Goal: Task Accomplishment & Management: Complete application form

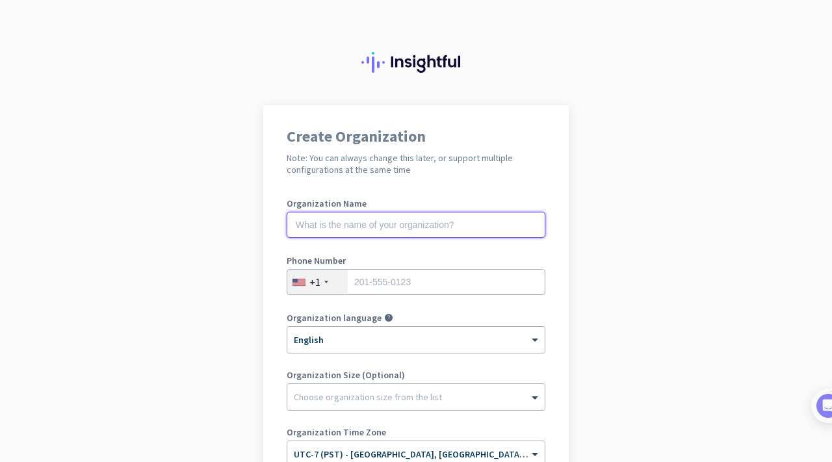
click at [394, 229] on input "text" at bounding box center [416, 225] width 259 height 26
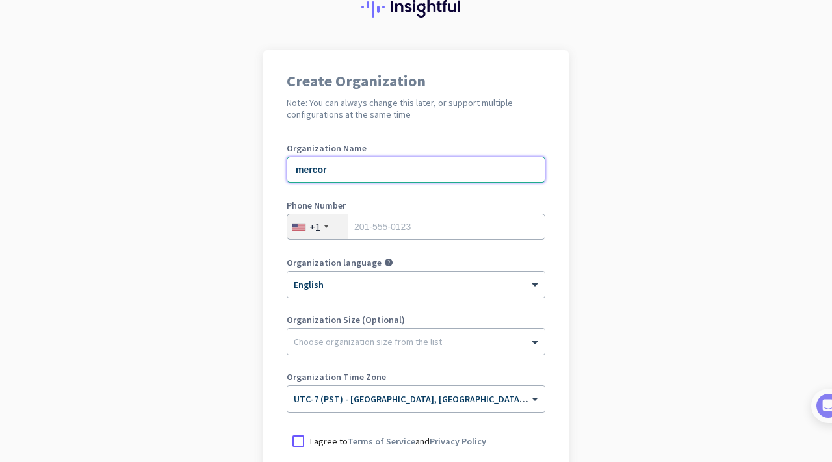
scroll to position [67, 0]
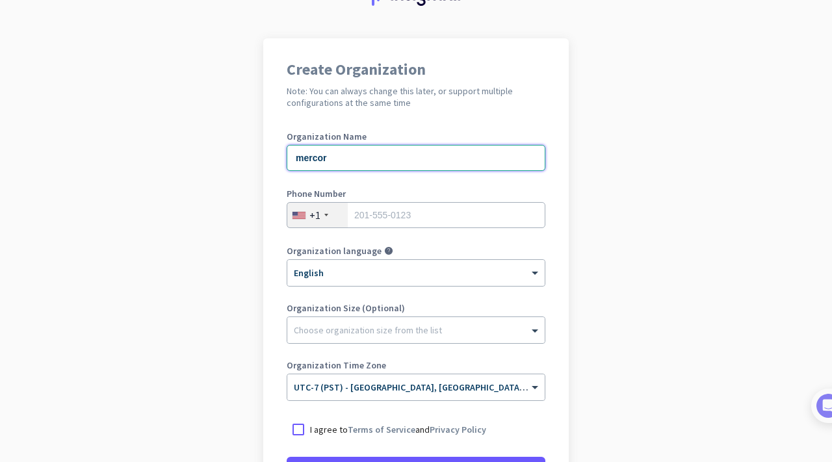
type input "mercor"
click at [393, 228] on div "Phone Number +1" at bounding box center [416, 215] width 259 height 52
click at [392, 223] on input "tel" at bounding box center [416, 215] width 259 height 26
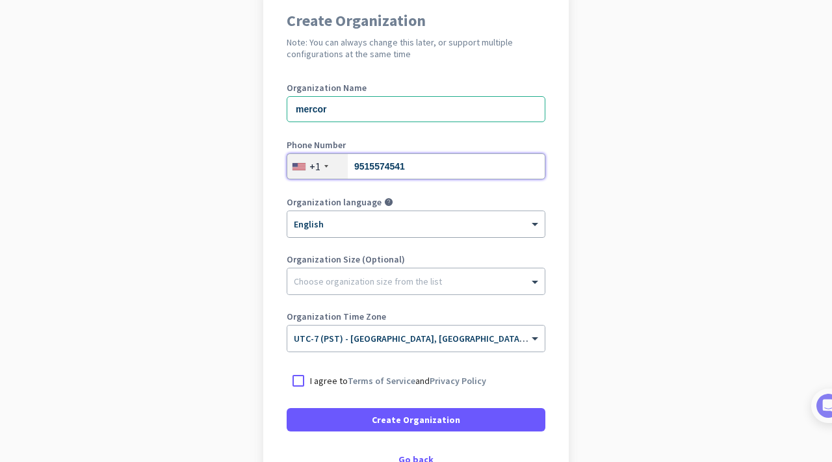
scroll to position [142, 0]
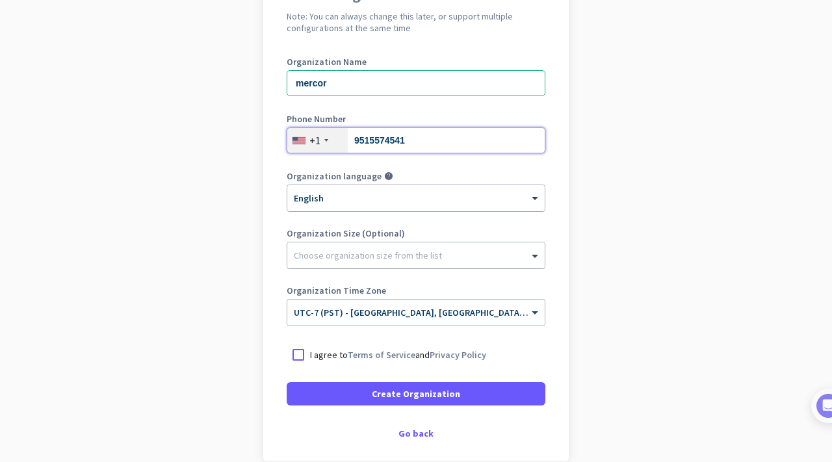
type input "9515574541"
click at [390, 263] on div "Choose organization size from the list" at bounding box center [415, 255] width 257 height 26
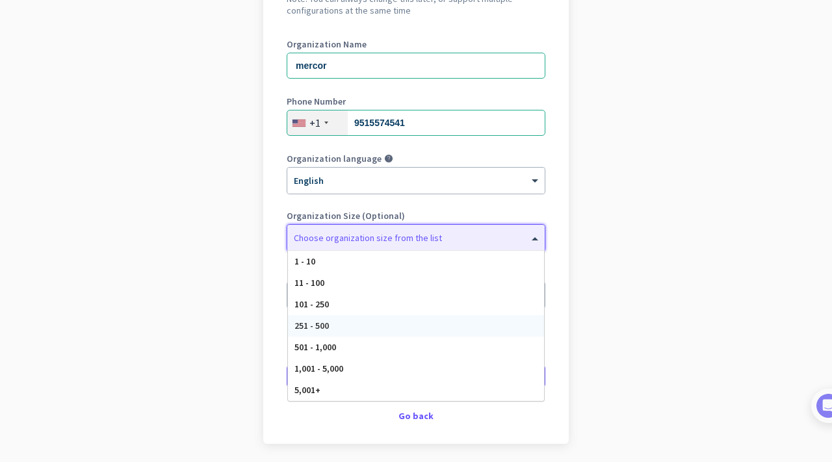
scroll to position [162, 0]
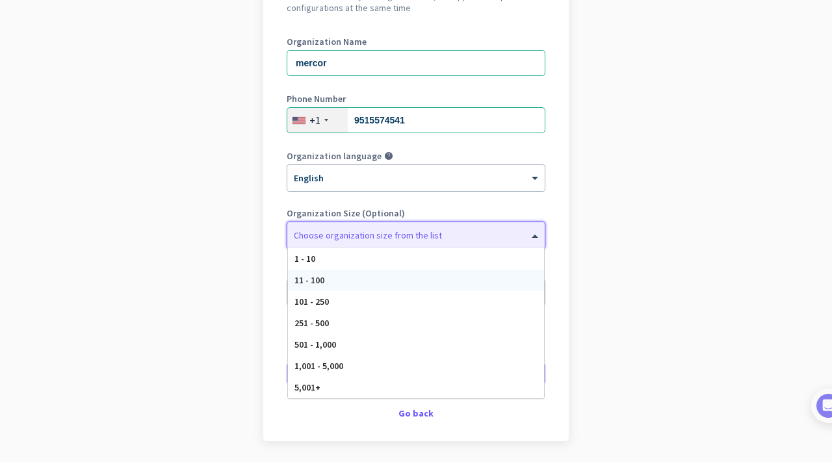
click at [602, 291] on app-onboarding-organization "Create Organization Note: You can always change this later, or support multiple…" at bounding box center [416, 224] width 832 height 563
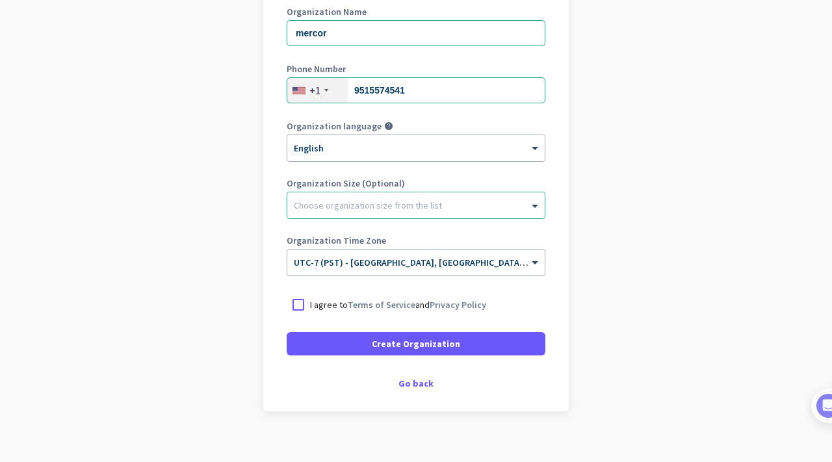
scroll to position [199, 0]
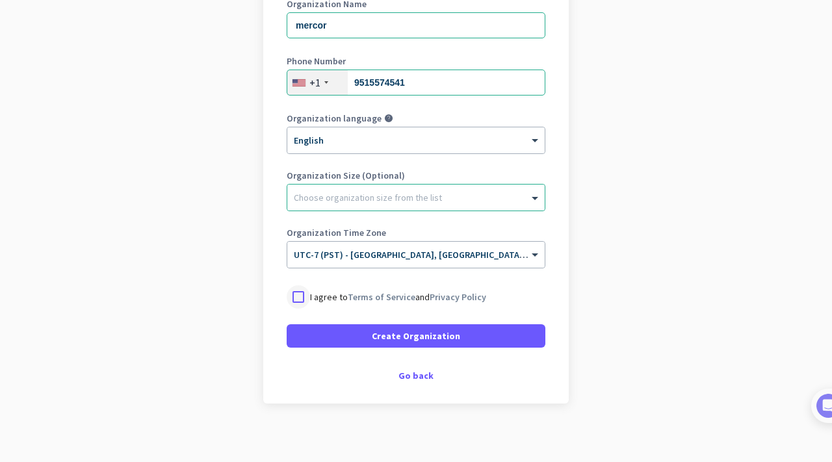
click at [298, 297] on div at bounding box center [298, 296] width 23 height 23
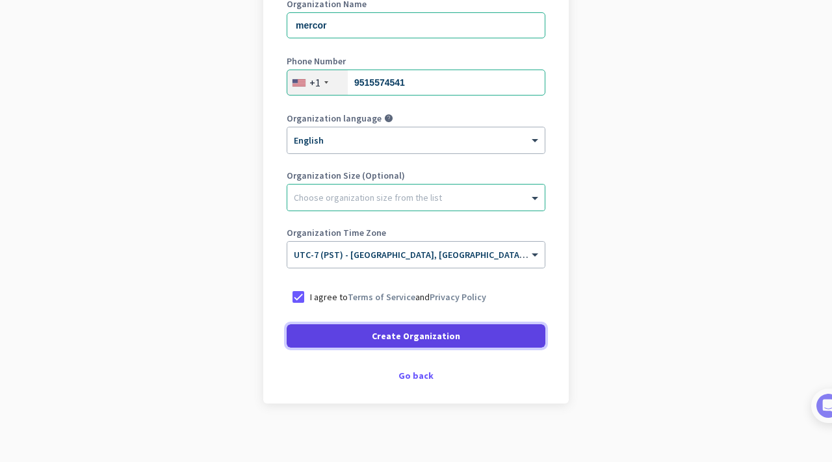
click at [404, 338] on span "Create Organization" at bounding box center [416, 335] width 88 height 13
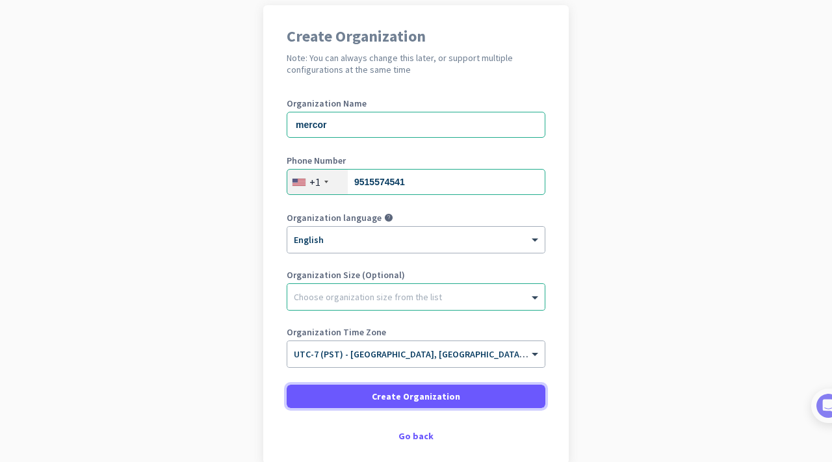
scroll to position [95, 0]
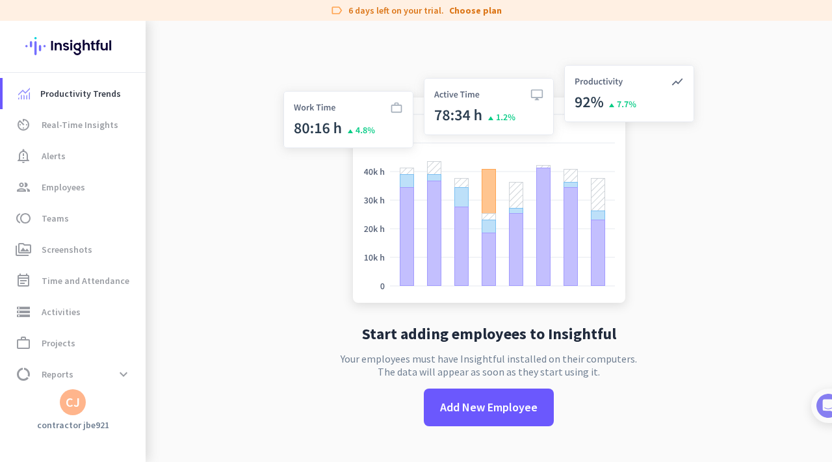
click at [251, 286] on app-no-employees "Start adding employees to Insightful Your employees must have Insightful instal…" at bounding box center [489, 252] width 686 height 462
